Goal: Information Seeking & Learning: Understand process/instructions

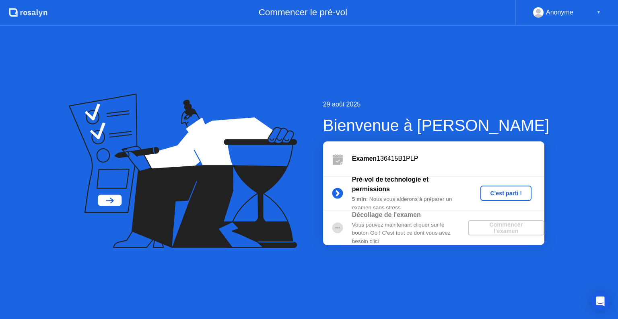
click at [503, 194] on div "C'est parti !" at bounding box center [506, 193] width 45 height 6
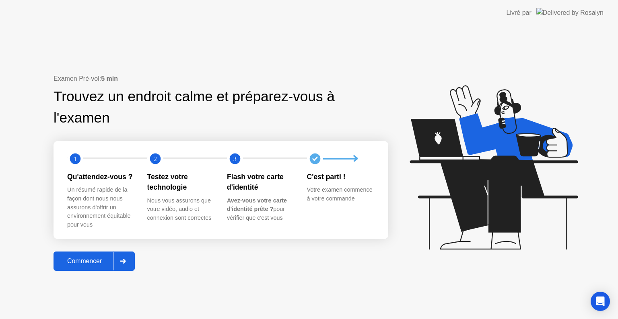
click at [126, 263] on icon at bounding box center [123, 261] width 6 height 5
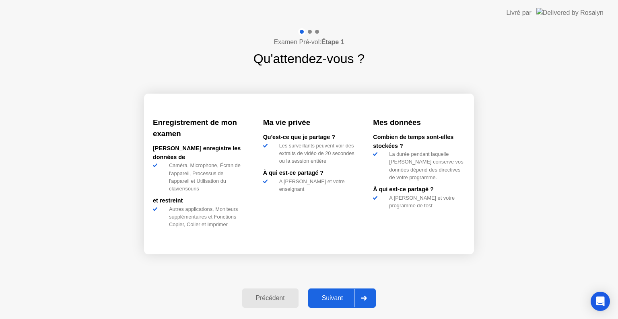
click at [372, 303] on div at bounding box center [363, 298] width 19 height 19
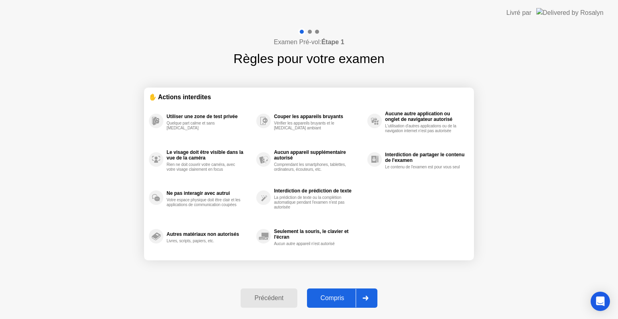
click at [372, 303] on div at bounding box center [365, 298] width 19 height 19
select select "**********"
select select "*******"
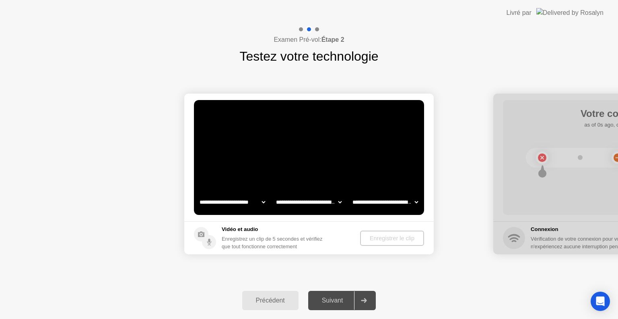
click at [372, 303] on div at bounding box center [363, 301] width 19 height 19
click at [380, 235] on div "Enregistrer le clip" at bounding box center [392, 238] width 58 height 6
click at [383, 243] on button "Enregistrer le clip" at bounding box center [392, 238] width 63 height 15
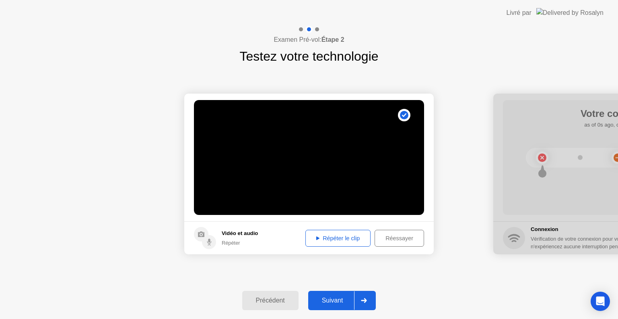
click at [341, 236] on div "Répéter le clip" at bounding box center [338, 238] width 60 height 6
click at [363, 296] on div at bounding box center [363, 301] width 19 height 19
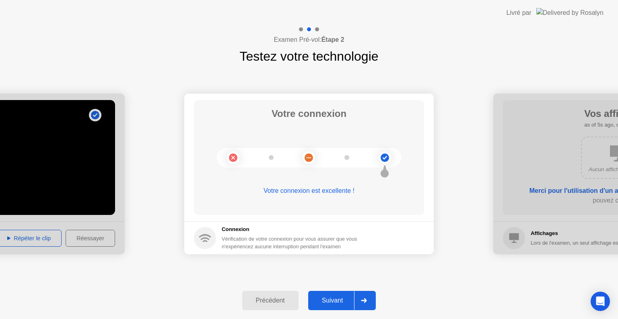
click at [363, 299] on icon at bounding box center [364, 301] width 6 height 5
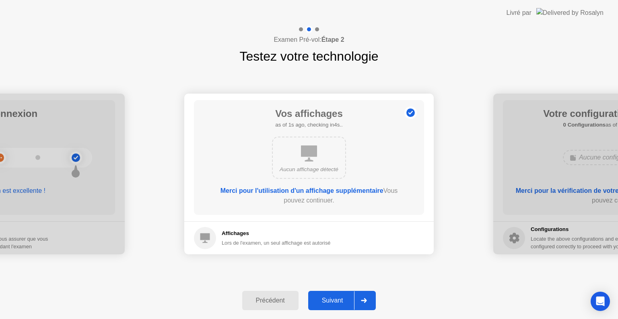
click at [363, 299] on icon at bounding box center [364, 301] width 6 height 5
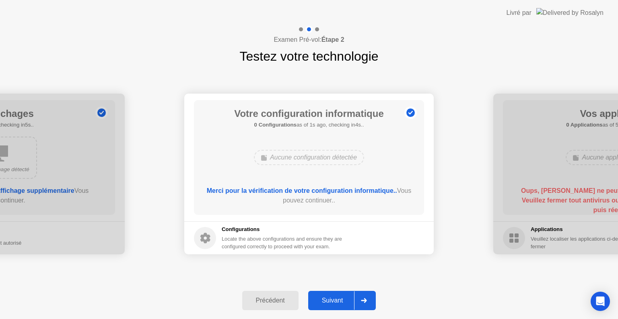
click at [363, 299] on icon at bounding box center [364, 301] width 6 height 5
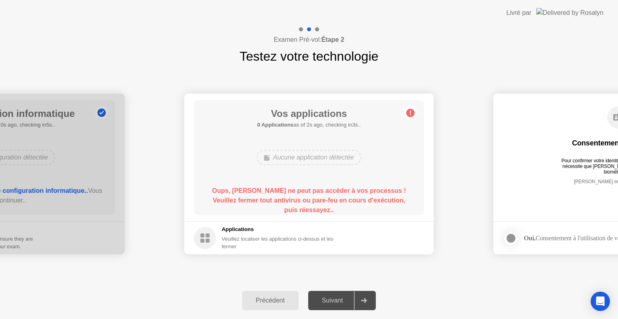
click at [363, 299] on icon at bounding box center [364, 301] width 6 height 5
click at [600, 298] on icon "Open Intercom Messenger" at bounding box center [600, 302] width 9 height 10
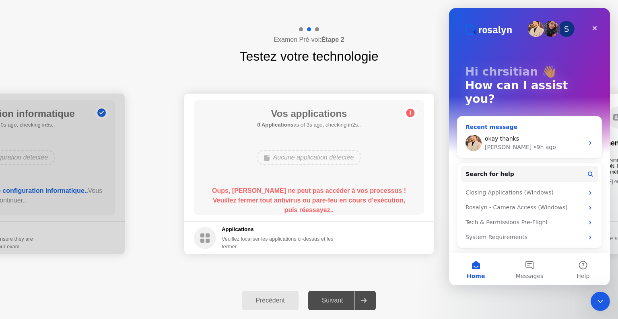
click at [538, 135] on div "okay thanks" at bounding box center [534, 139] width 99 height 8
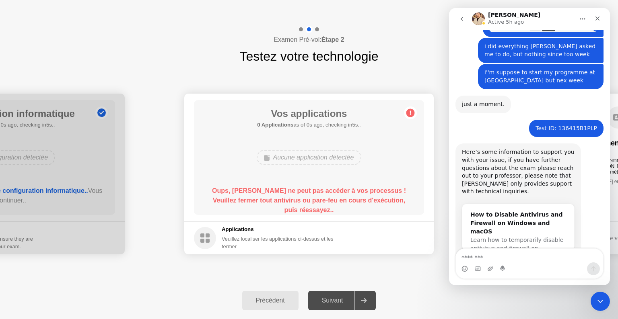
scroll to position [1601, 0]
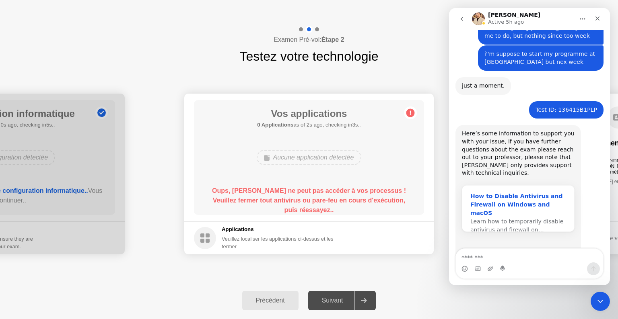
click at [505, 192] on div "How to Disable Antivirus and Firewall on Windows and macOS" at bounding box center [518, 204] width 96 height 25
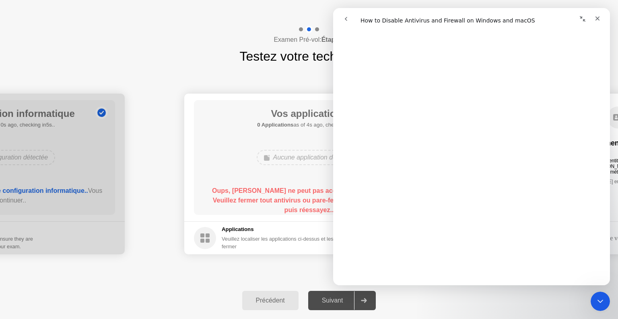
scroll to position [56, 0]
